Goal: Contribute content

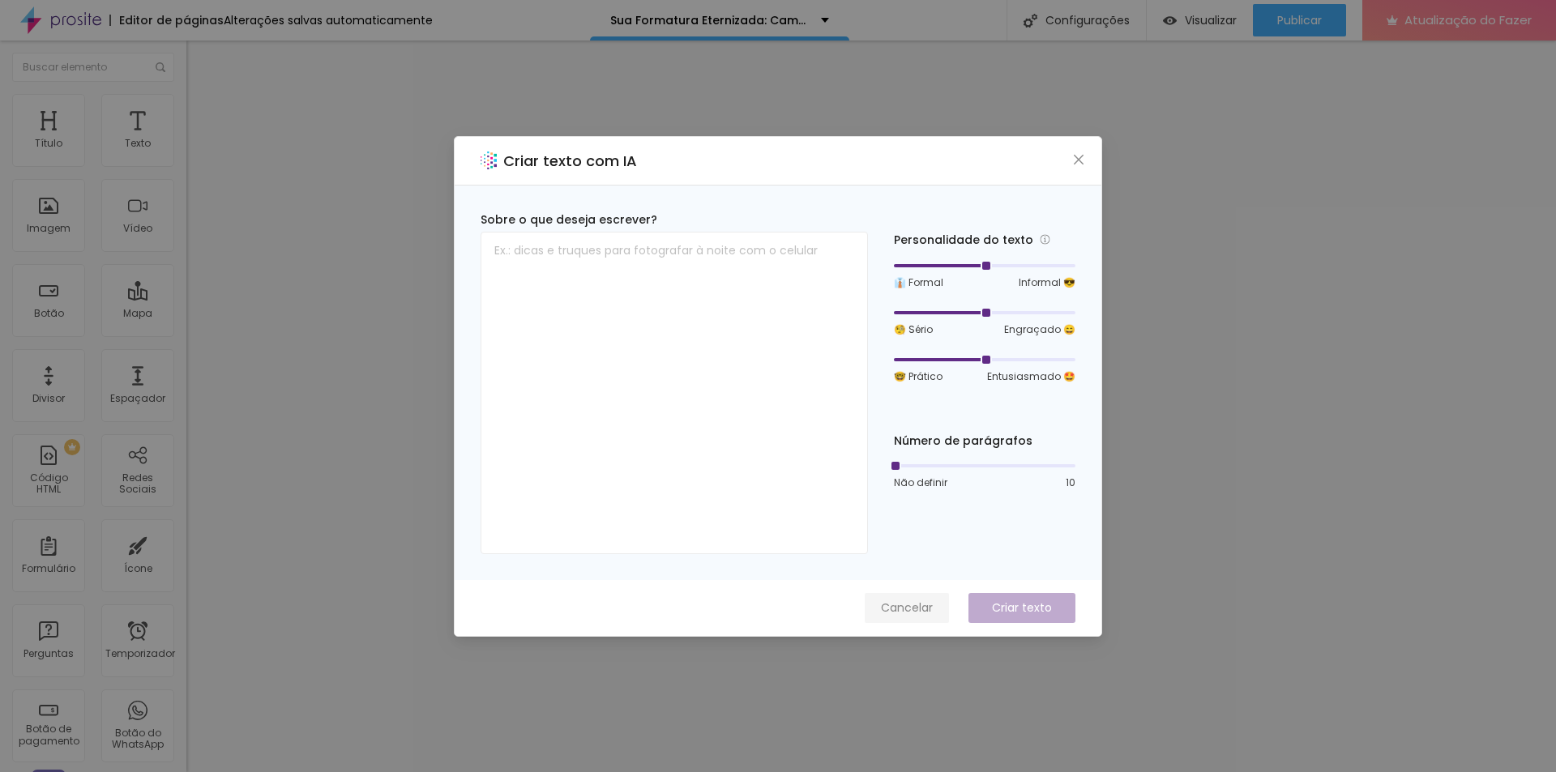
click at [892, 602] on font "Cancelar" at bounding box center [907, 608] width 52 height 16
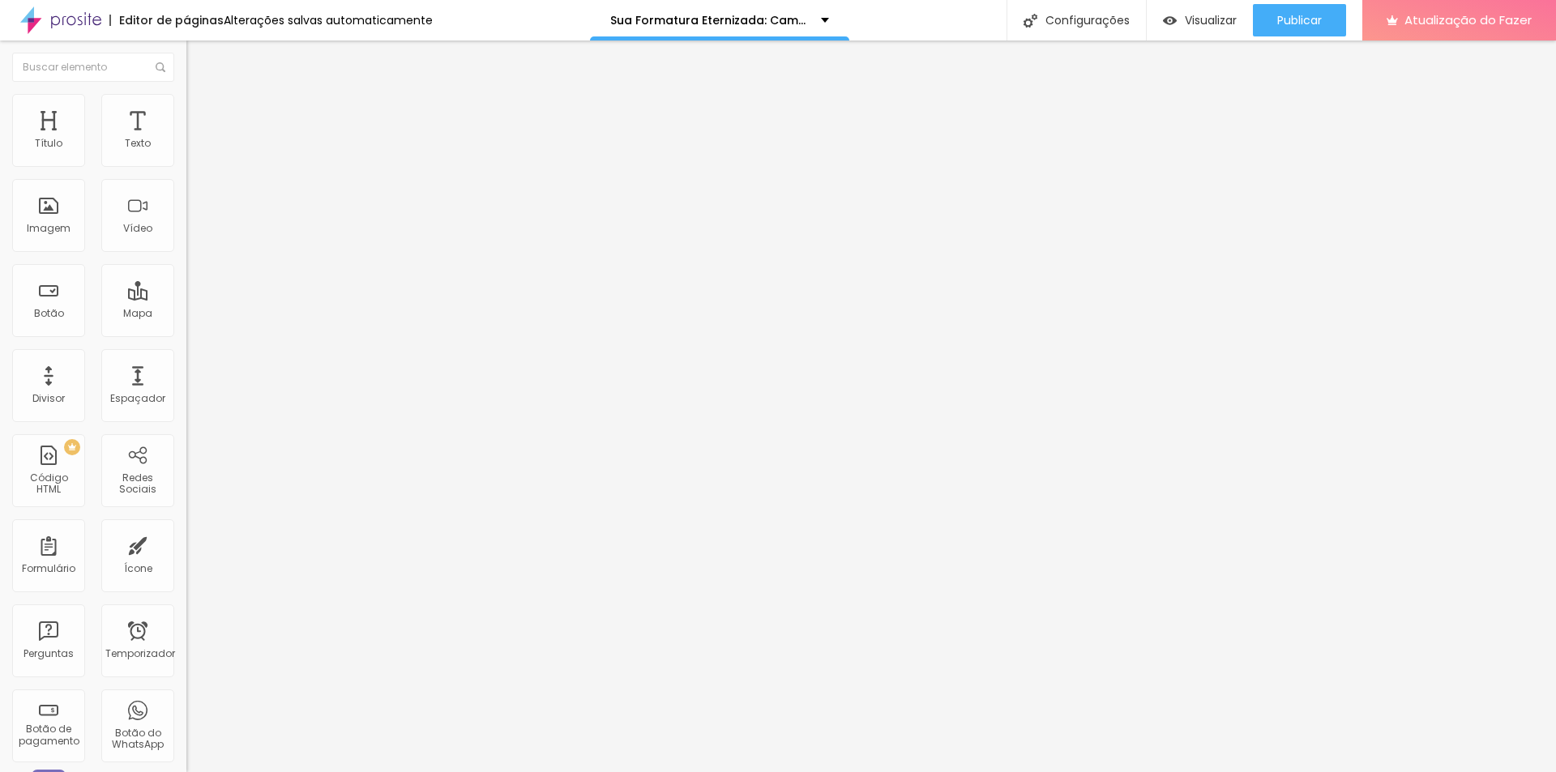
click at [186, 501] on input "Reservar pacote com brinde" at bounding box center [283, 509] width 194 height 16
paste input "Garantir minha cobertura"
type input "Garantir minha cobertura"
click at [1307, 12] on font "Publicar" at bounding box center [1299, 20] width 45 height 16
click at [186, 110] on img at bounding box center [193, 117] width 15 height 15
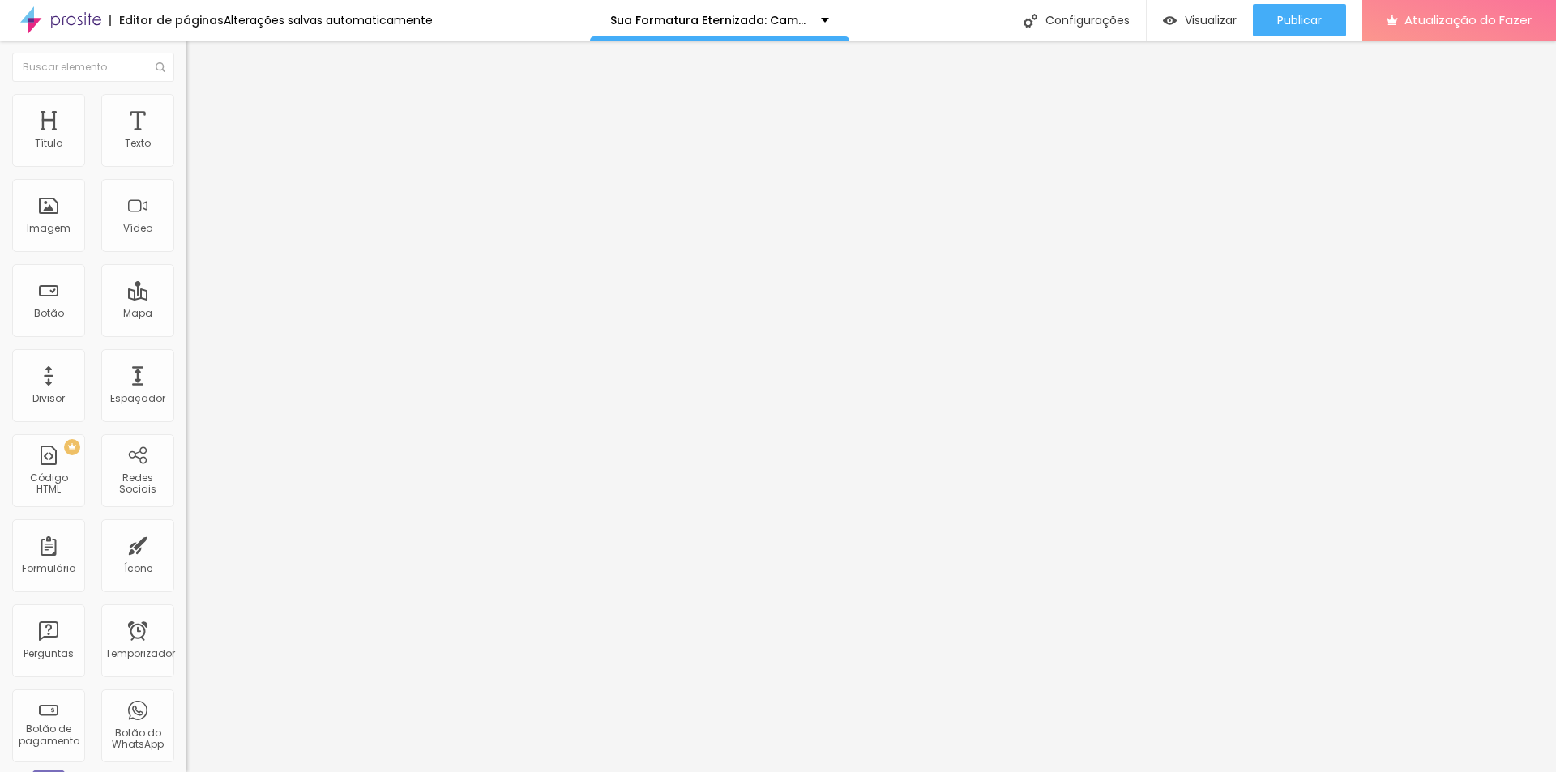
click at [201, 109] on font "Estilo" at bounding box center [213, 105] width 25 height 14
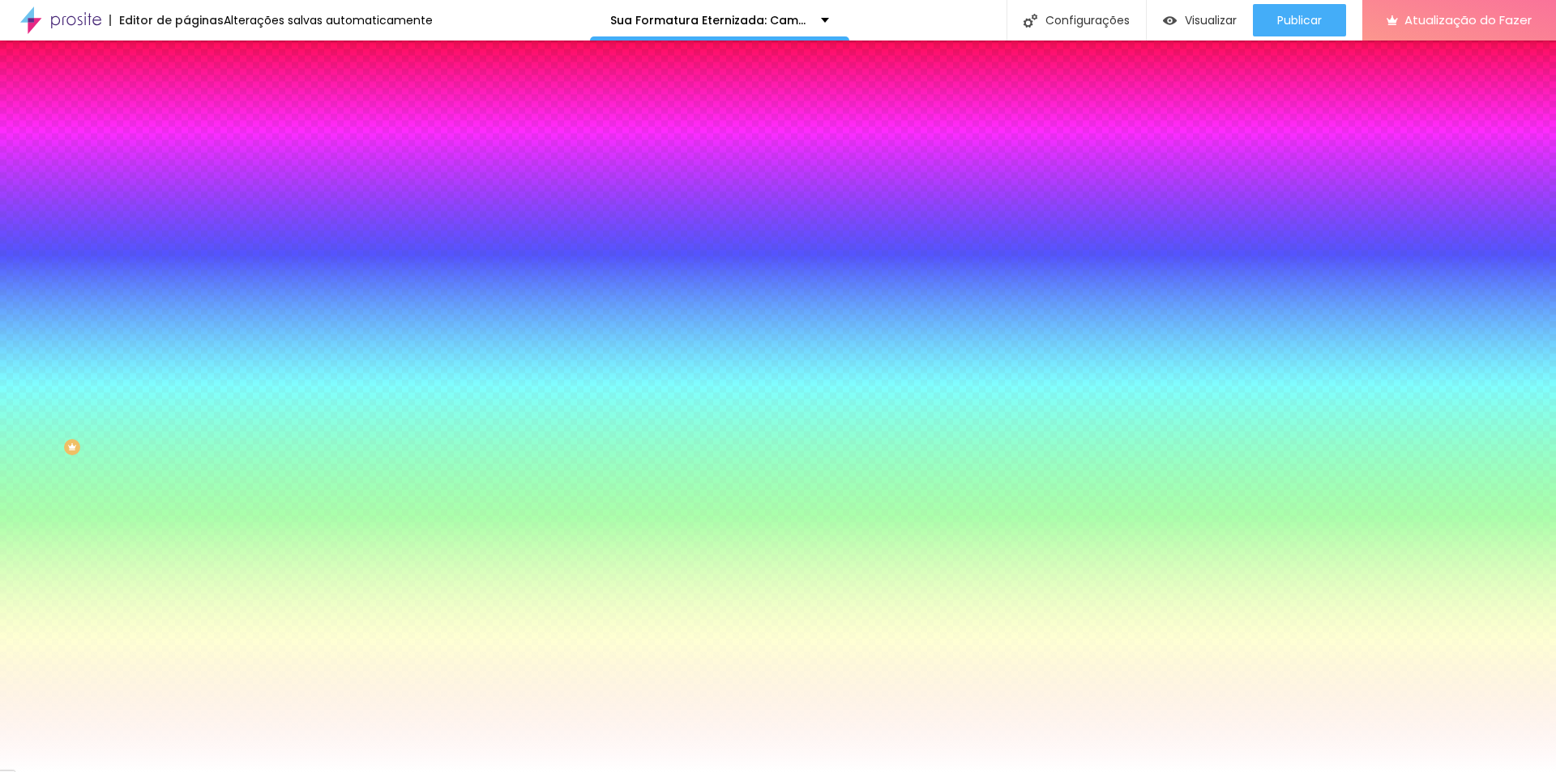
click at [186, 94] on li "Conteúdo" at bounding box center [279, 86] width 186 height 16
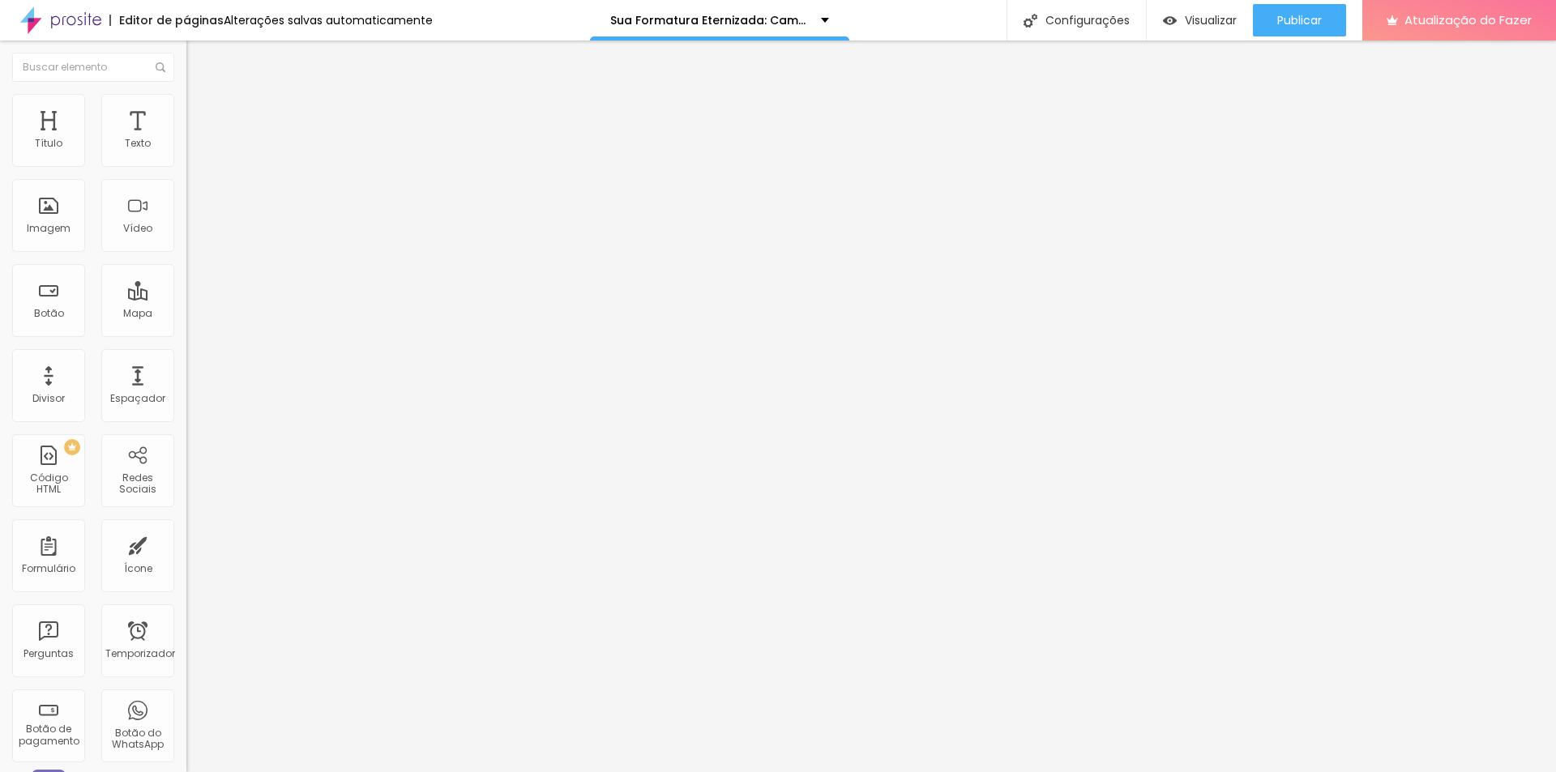
click at [186, 65] on button "Editar nulo" at bounding box center [279, 59] width 186 height 37
click at [186, 106] on ul "Conteúdo Estilo Avançado" at bounding box center [279, 102] width 186 height 49
click at [186, 109] on li "Estilo" at bounding box center [279, 102] width 186 height 16
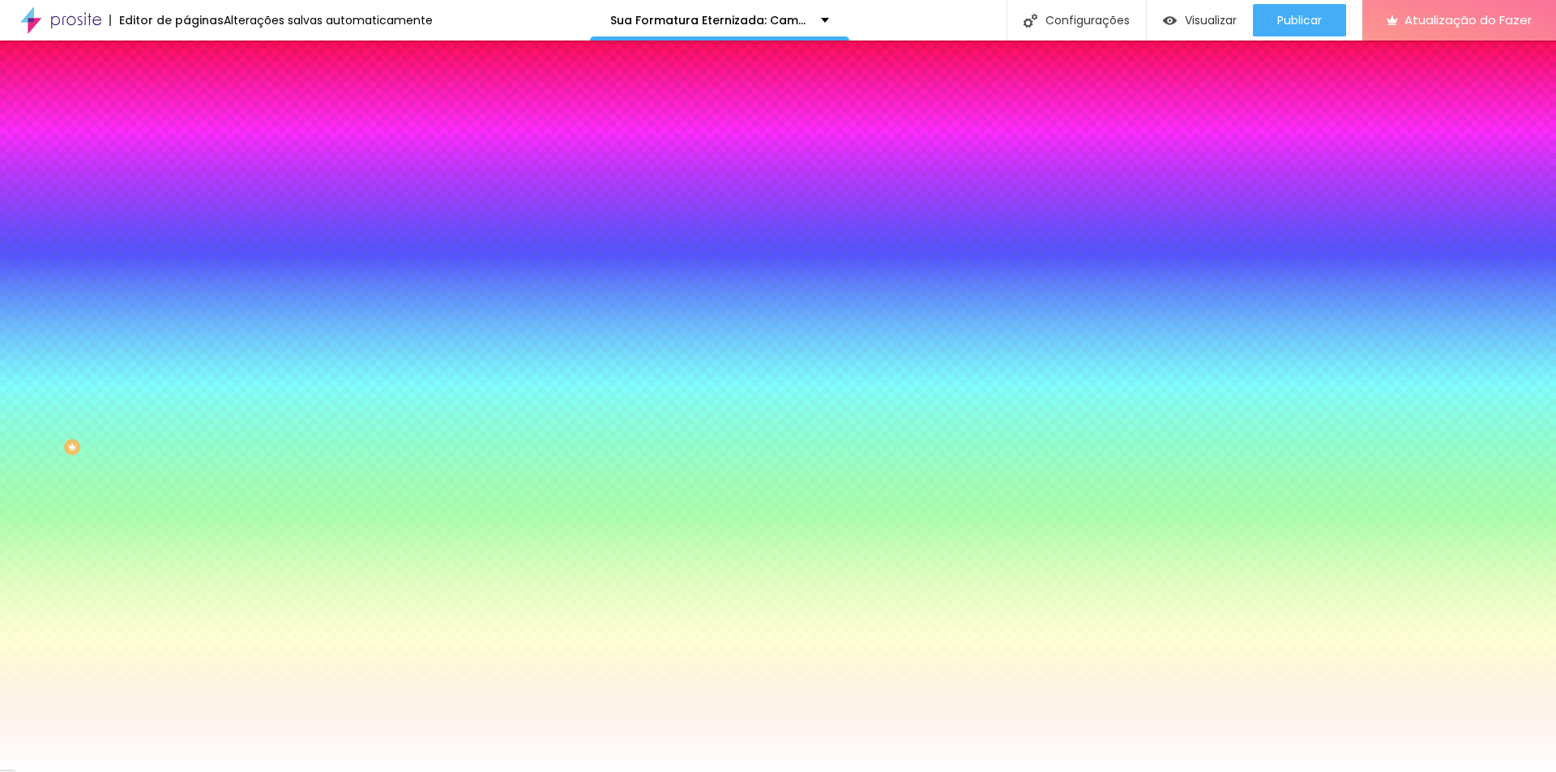
click at [201, 114] on font "Avançado" at bounding box center [227, 121] width 53 height 14
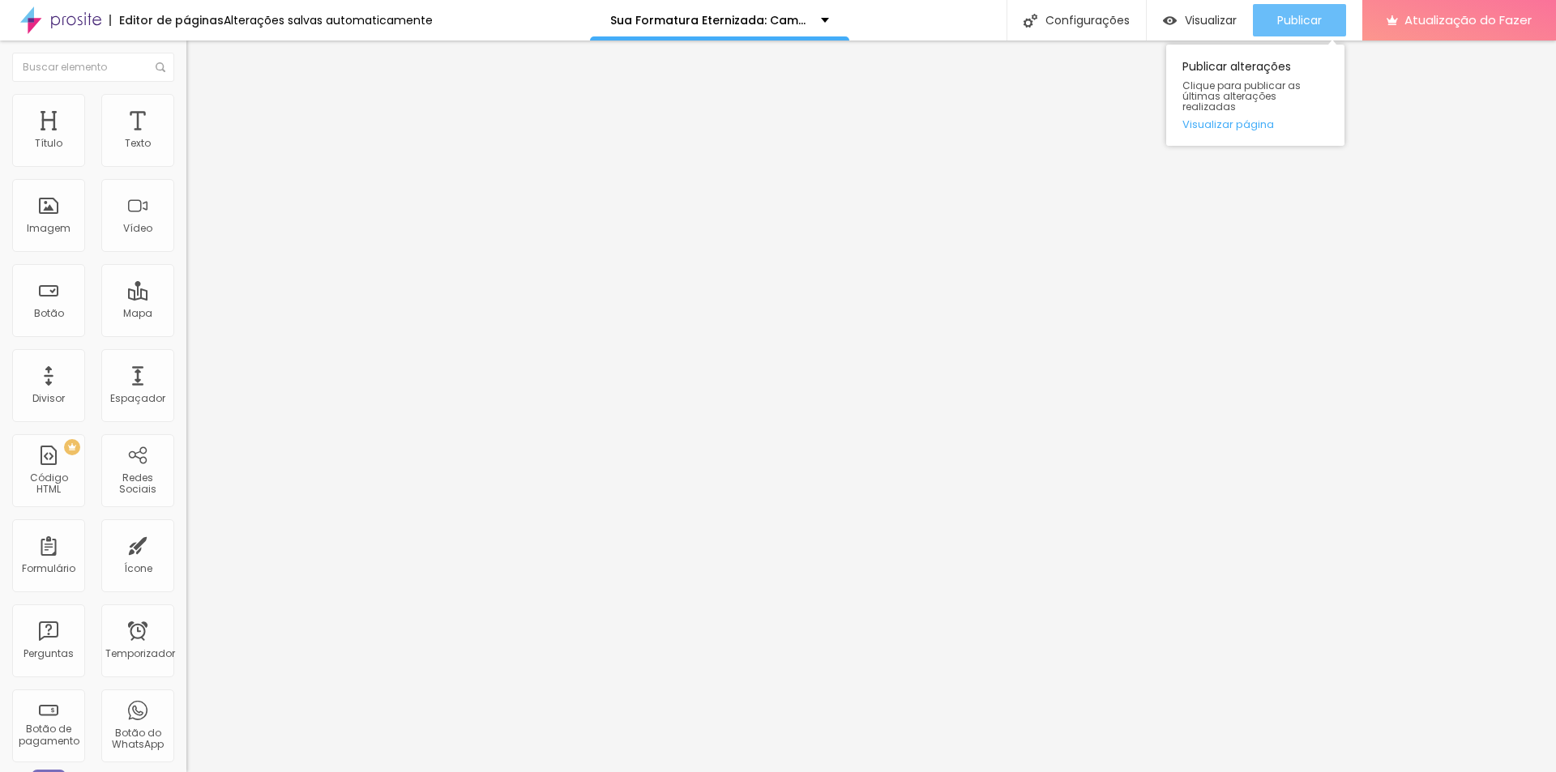
click at [1283, 22] on font "Publicar" at bounding box center [1299, 20] width 45 height 16
click at [1332, 28] on button "Publicar" at bounding box center [1299, 20] width 93 height 32
